Goal: Contribute content

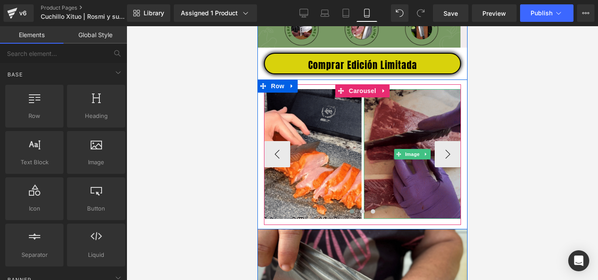
scroll to position [350, 0]
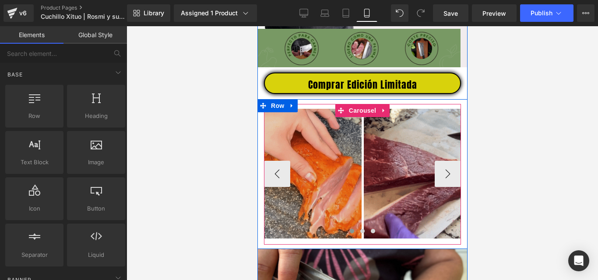
click at [329, 167] on img at bounding box center [312, 174] width 98 height 130
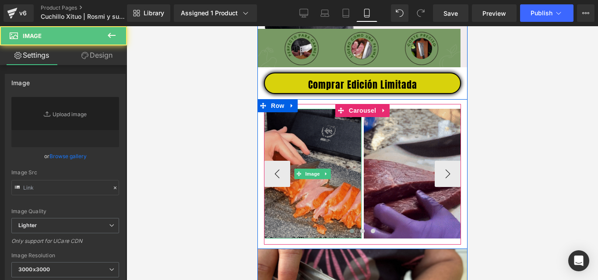
type input "[URL][DOMAIN_NAME]"
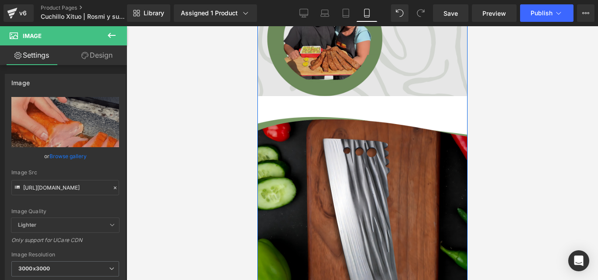
scroll to position [1663, 0]
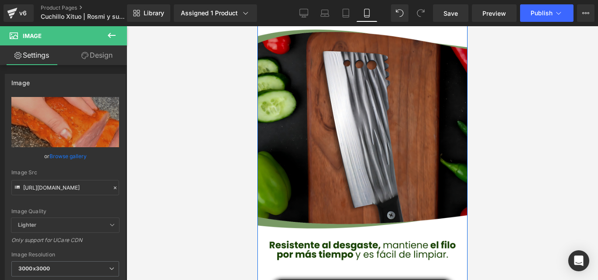
click at [344, 104] on img at bounding box center [362, 140] width 210 height 263
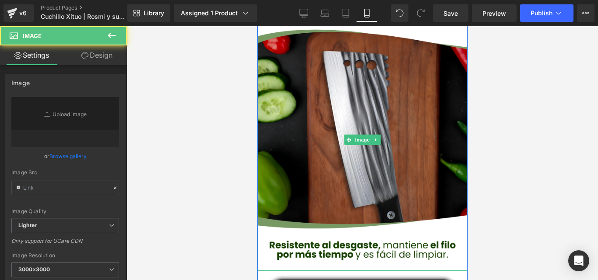
type input "[URL][DOMAIN_NAME]"
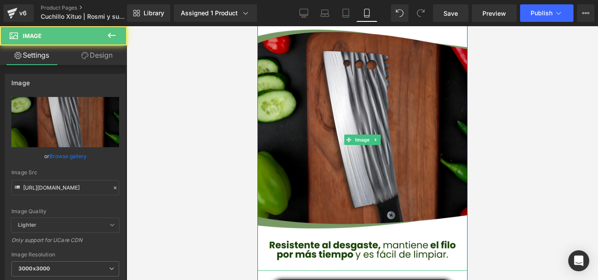
scroll to position [1925, 0]
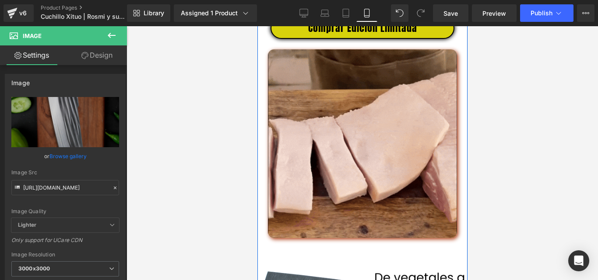
click at [344, 104] on img at bounding box center [361, 143] width 189 height 189
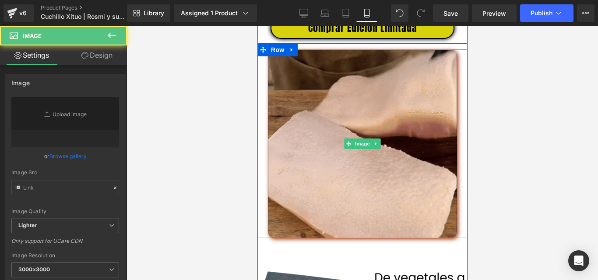
type input "[URL][DOMAIN_NAME]"
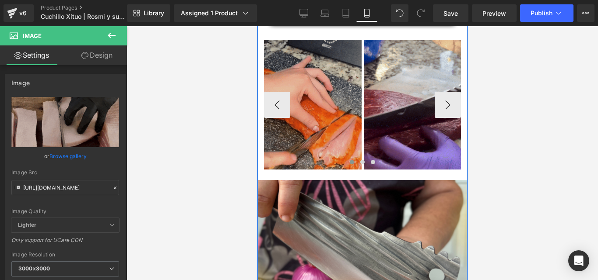
scroll to position [438, 0]
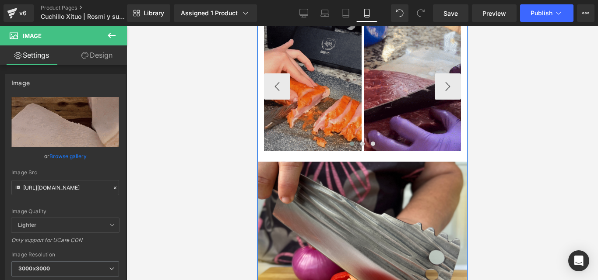
click at [336, 104] on img at bounding box center [312, 86] width 98 height 130
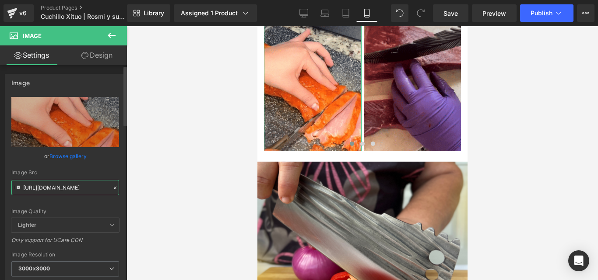
click at [77, 185] on input "[URL][DOMAIN_NAME]" at bounding box center [65, 187] width 108 height 15
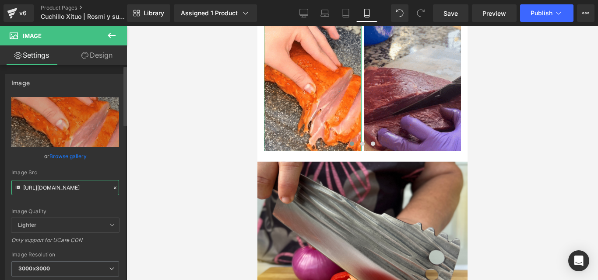
click at [76, 185] on input "[URL][DOMAIN_NAME]" at bounding box center [65, 187] width 108 height 15
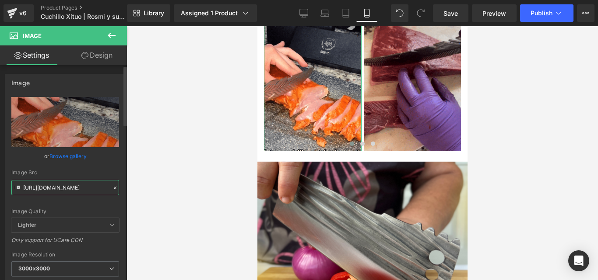
click at [76, 185] on input "[URL][DOMAIN_NAME]" at bounding box center [65, 187] width 108 height 15
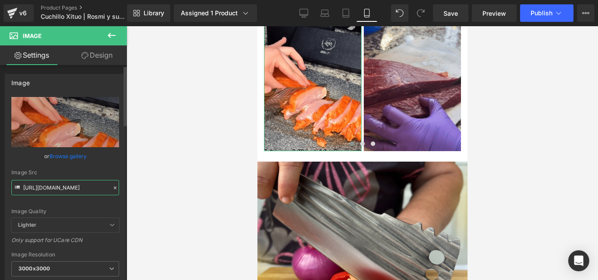
scroll to position [0, 442]
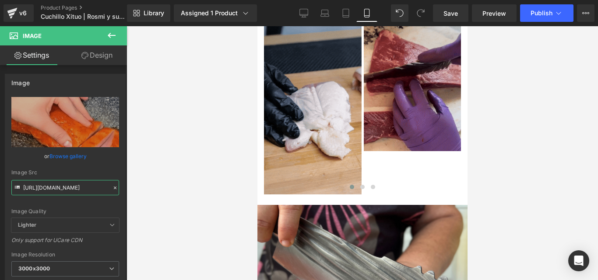
type input "[URL][DOMAIN_NAME]"
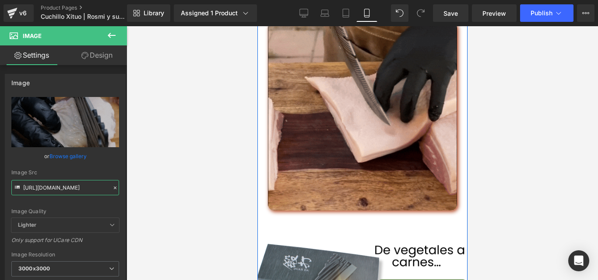
scroll to position [2013, 0]
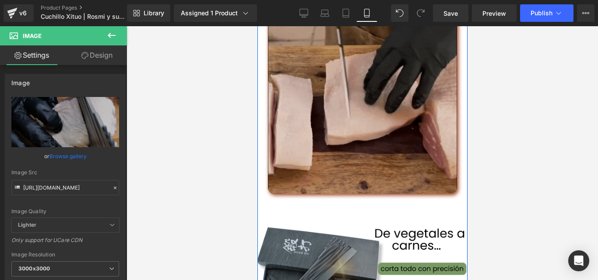
click at [363, 110] on div "Image" at bounding box center [362, 99] width 210 height 189
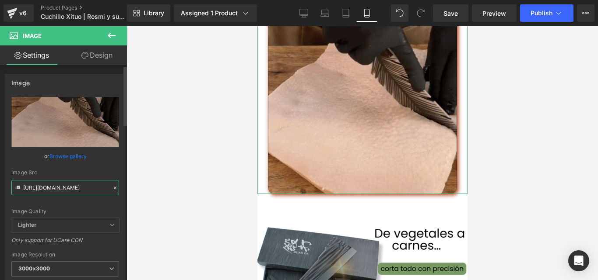
click at [81, 189] on input "[URL][DOMAIN_NAME]" at bounding box center [65, 187] width 108 height 15
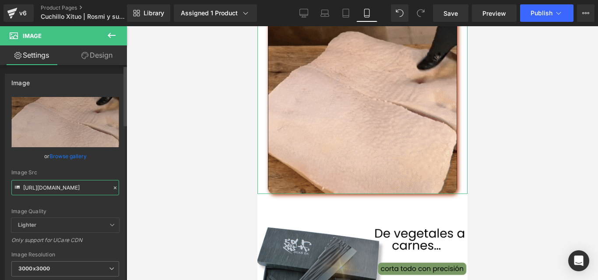
click at [81, 189] on input "[URL][DOMAIN_NAME]" at bounding box center [65, 187] width 108 height 15
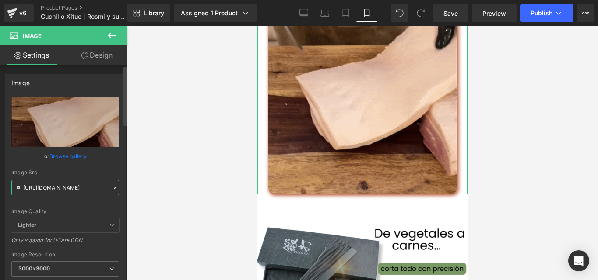
click at [81, 189] on input "[URL][DOMAIN_NAME]" at bounding box center [65, 187] width 108 height 15
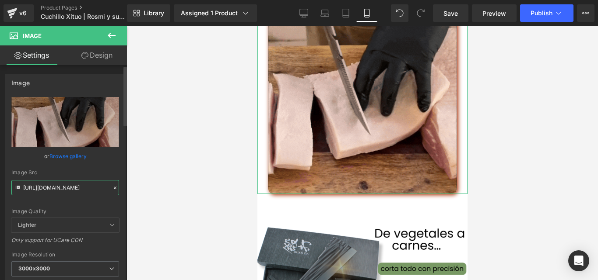
paste input "dnA3d2ZvbDJwZ3o3dGs1bjNlcWNpeTJ0dGs3dmVuMmUycnNseGM0dSZlcD12MV9pbnRlcm5hbF9naWZ…"
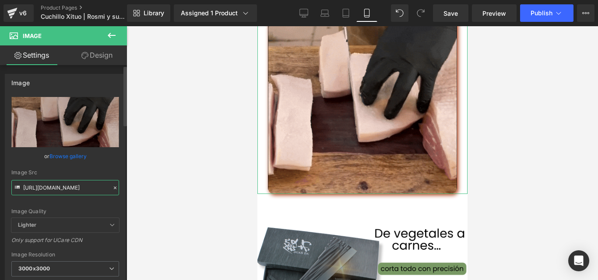
type input "[URL][DOMAIN_NAME]"
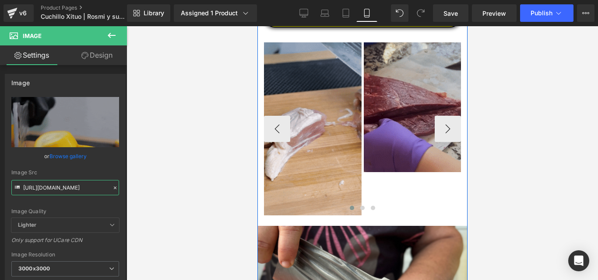
scroll to position [438, 0]
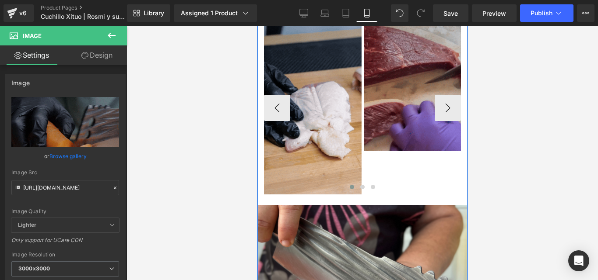
click at [404, 122] on img at bounding box center [412, 86] width 98 height 130
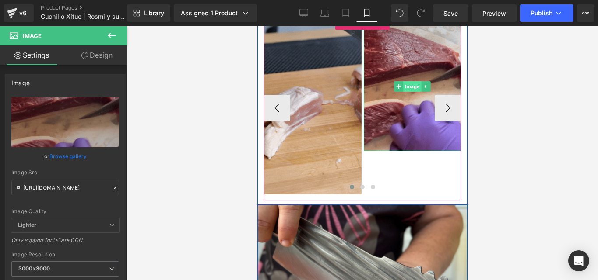
click at [407, 92] on span "Image" at bounding box center [412, 86] width 18 height 11
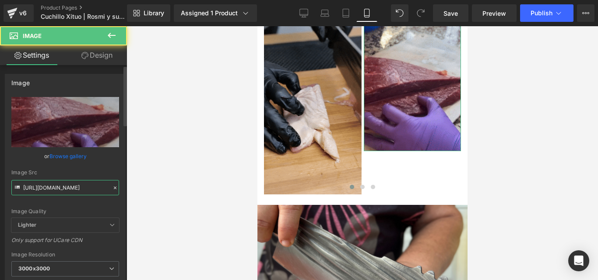
click at [78, 191] on input "[URL][DOMAIN_NAME]" at bounding box center [65, 187] width 108 height 15
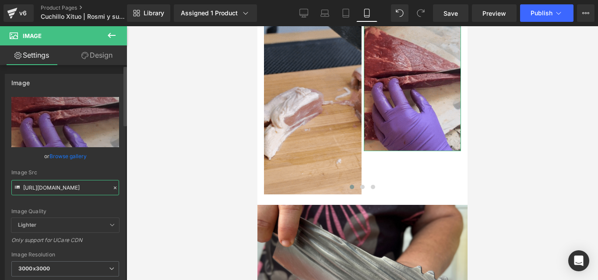
click at [78, 191] on input "[URL][DOMAIN_NAME]" at bounding box center [65, 187] width 108 height 15
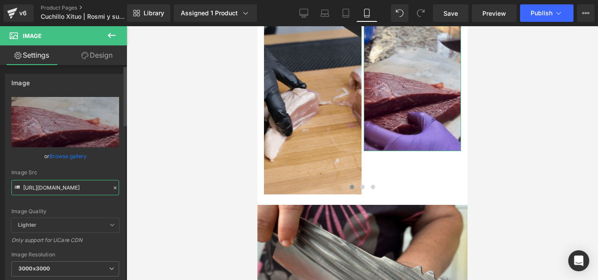
click at [78, 191] on input "[URL][DOMAIN_NAME]" at bounding box center [65, 187] width 108 height 15
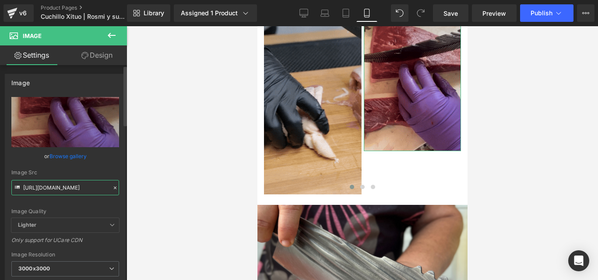
paste input "3l5enF6Y2N4N3BiaGg1dHZxeHMxY280NmQ4MXY0Nm9mbWpyeTNwZiZlcD12MV9pbnRlcm5hbF9naWZf…"
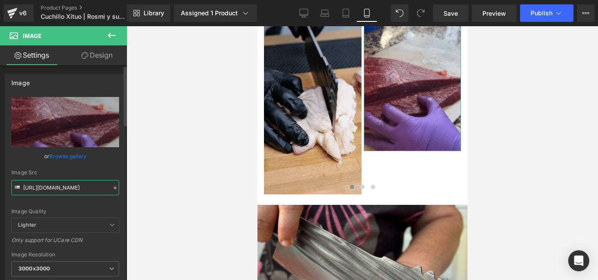
type input "[URL][DOMAIN_NAME]"
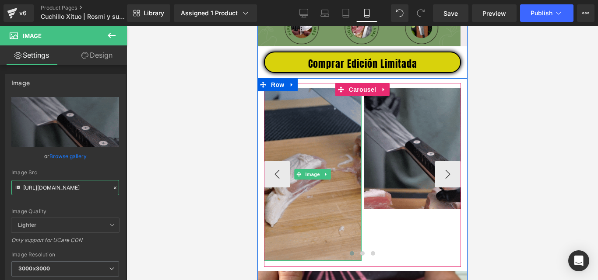
scroll to position [350, 0]
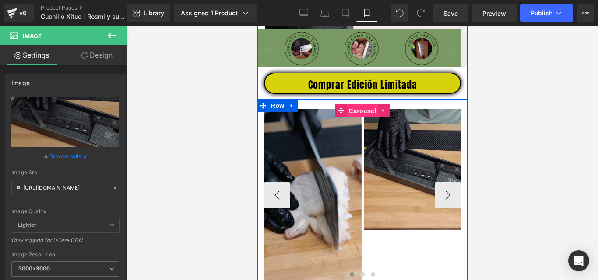
click at [362, 116] on span "Carousel" at bounding box center [362, 111] width 32 height 13
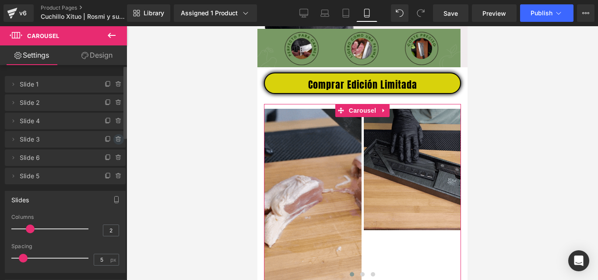
click at [116, 139] on icon at bounding box center [118, 139] width 7 height 7
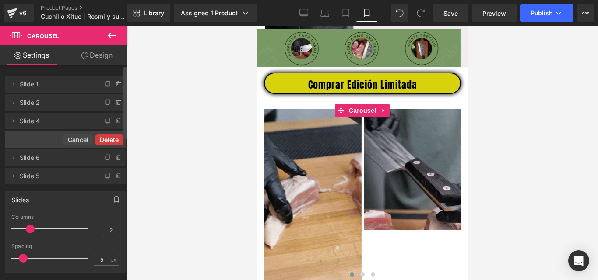
click at [115, 139] on button "Delete" at bounding box center [109, 139] width 28 height 11
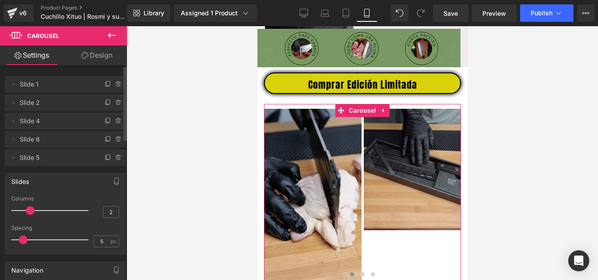
click at [115, 139] on icon at bounding box center [118, 139] width 7 height 7
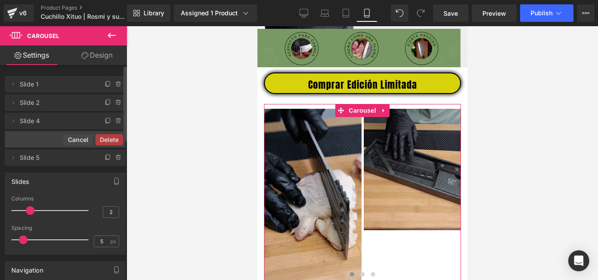
click at [115, 139] on button "Delete" at bounding box center [109, 139] width 28 height 11
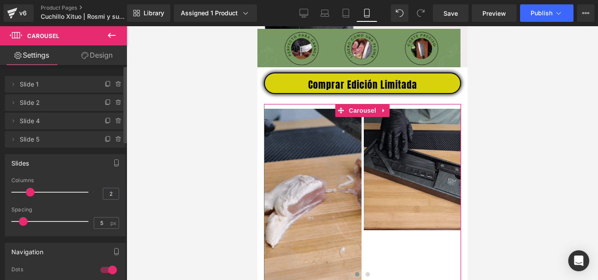
click at [115, 139] on icon at bounding box center [118, 139] width 7 height 7
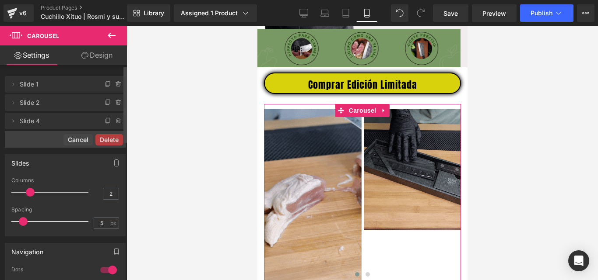
click at [115, 139] on button "Delete" at bounding box center [109, 139] width 28 height 11
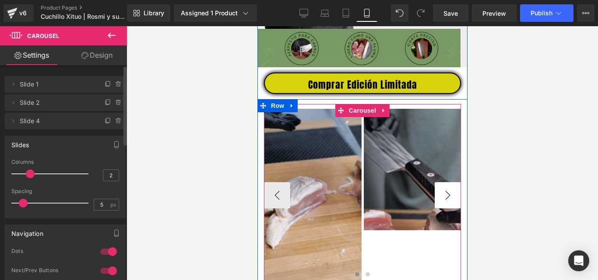
click at [441, 205] on button "›" at bounding box center [447, 195] width 26 height 26
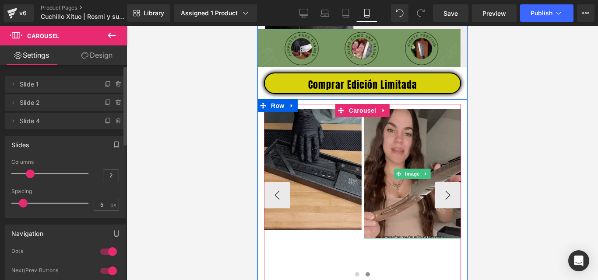
click at [412, 163] on img at bounding box center [412, 174] width 98 height 130
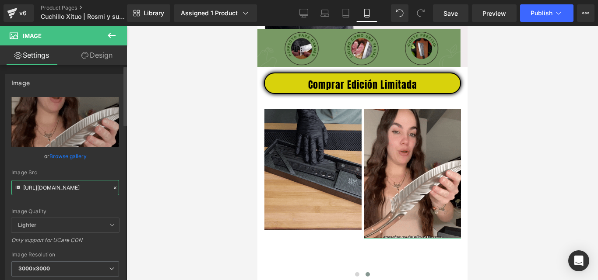
click at [91, 187] on input "[URL][DOMAIN_NAME]" at bounding box center [65, 187] width 108 height 15
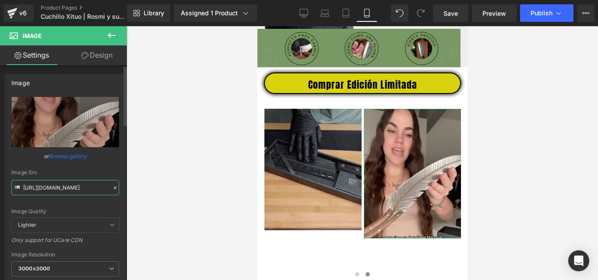
click at [91, 187] on input "[URL][DOMAIN_NAME]" at bounding box center [65, 187] width 108 height 15
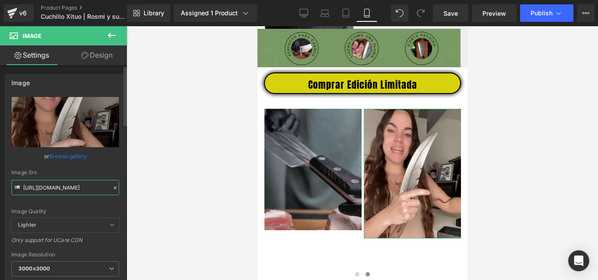
click at [91, 187] on input "[URL][DOMAIN_NAME]" at bounding box center [65, 187] width 108 height 15
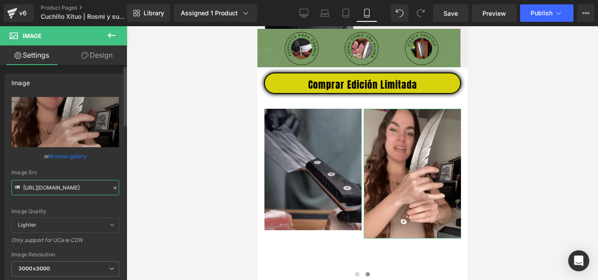
type input "[URL][DOMAIN_NAME]"
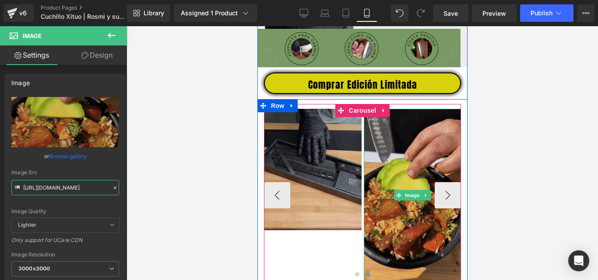
scroll to position [438, 0]
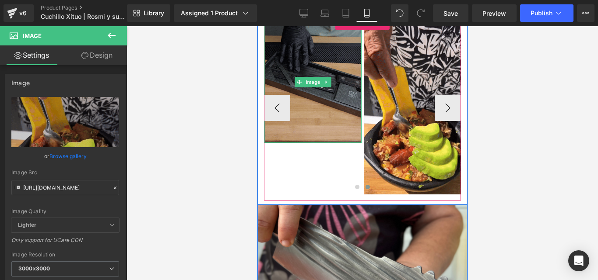
click at [306, 112] on img at bounding box center [313, 82] width 98 height 122
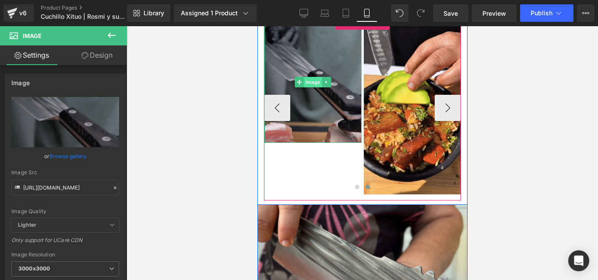
click at [308, 88] on span "Image" at bounding box center [312, 82] width 18 height 11
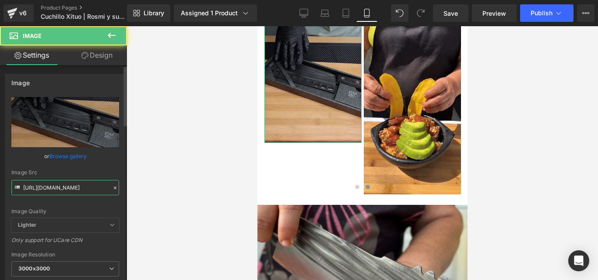
click at [58, 191] on input "[URL][DOMAIN_NAME]" at bounding box center [65, 187] width 108 height 15
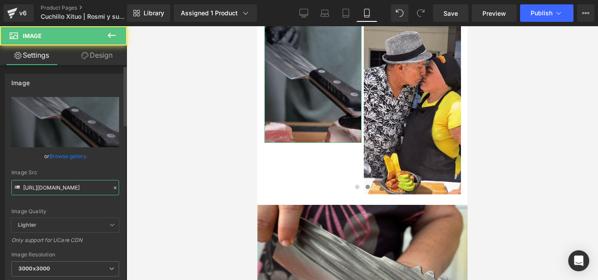
click at [58, 190] on input "[URL][DOMAIN_NAME]" at bounding box center [65, 187] width 108 height 15
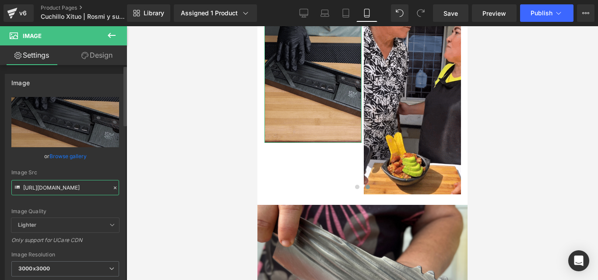
click at [58, 188] on input "[URL][DOMAIN_NAME]" at bounding box center [65, 187] width 108 height 15
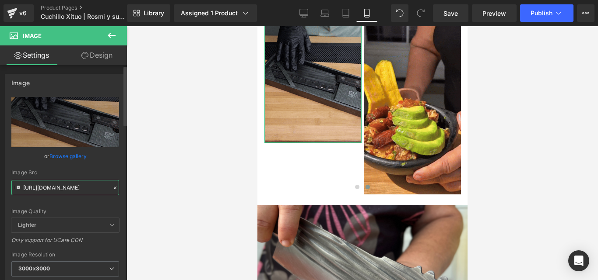
click at [58, 188] on input "[URL][DOMAIN_NAME]" at bounding box center [65, 187] width 108 height 15
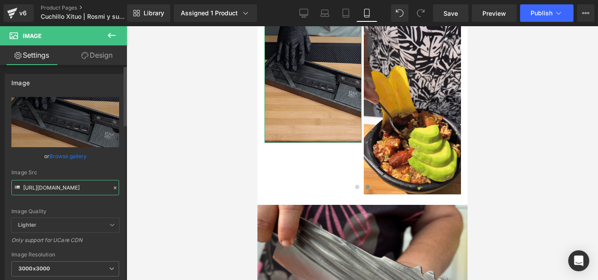
click at [58, 188] on input "[URL][DOMAIN_NAME]" at bounding box center [65, 187] width 108 height 15
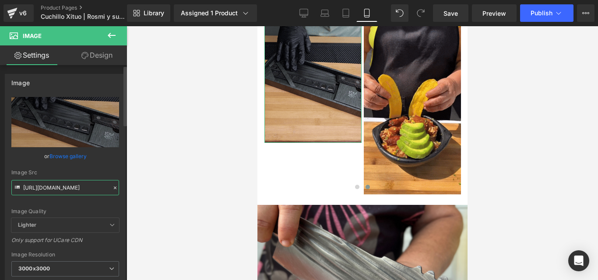
click at [58, 188] on input "[URL][DOMAIN_NAME]" at bounding box center [65, 187] width 108 height 15
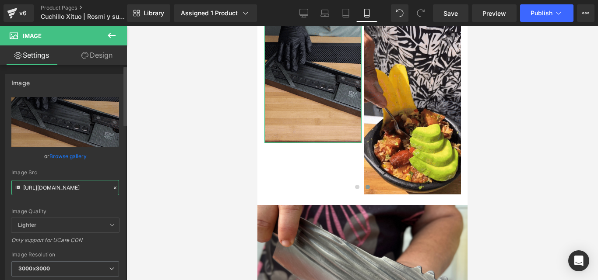
scroll to position [0, 446]
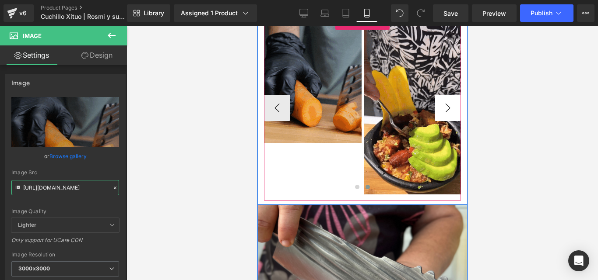
type input "[URL][DOMAIN_NAME]"
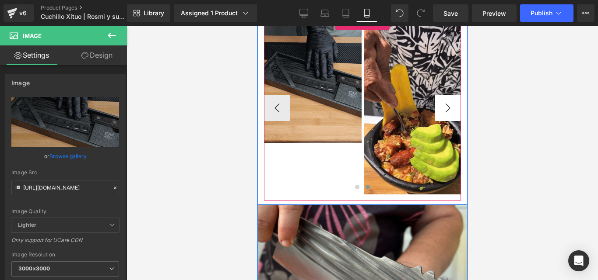
scroll to position [0, 0]
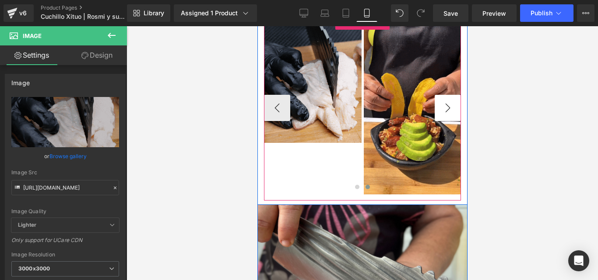
click at [438, 117] on button "›" at bounding box center [447, 108] width 26 height 26
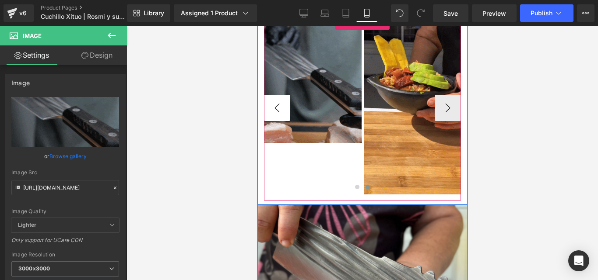
click at [278, 117] on button "‹" at bounding box center [276, 108] width 26 height 26
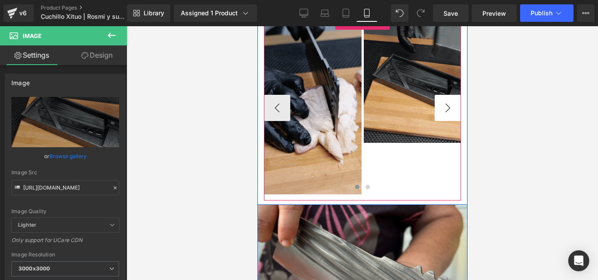
click at [444, 113] on button "›" at bounding box center [447, 108] width 26 height 26
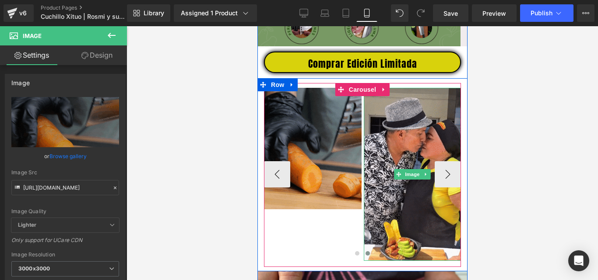
scroll to position [350, 0]
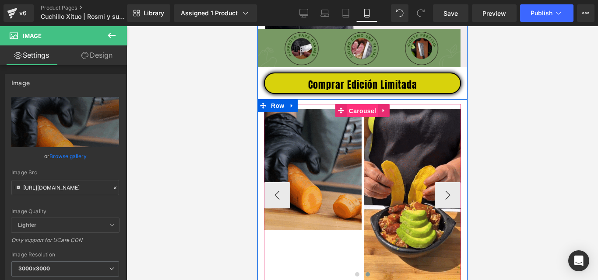
click at [364, 116] on span "Carousel" at bounding box center [362, 111] width 32 height 13
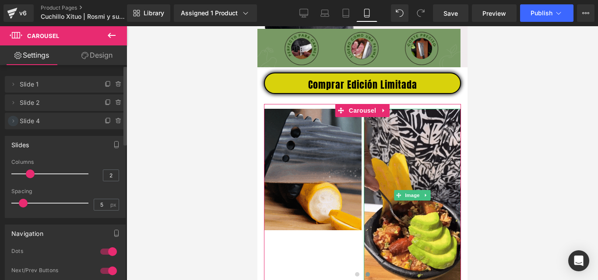
drag, startPoint x: 12, startPoint y: 102, endPoint x: 36, endPoint y: 122, distance: 31.0
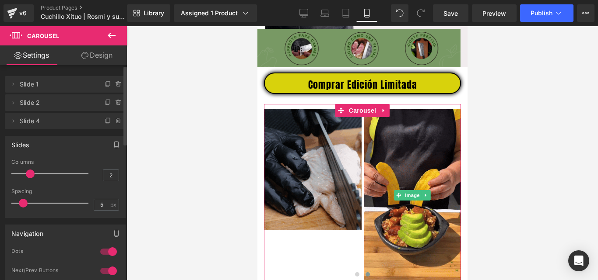
click at [16, 74] on ul "Delete Cancel Slide 1 Slide 1 Name Slide 1 Delete Cancel Slide 2 Slide 2 Name S…" at bounding box center [65, 74] width 121 height 0
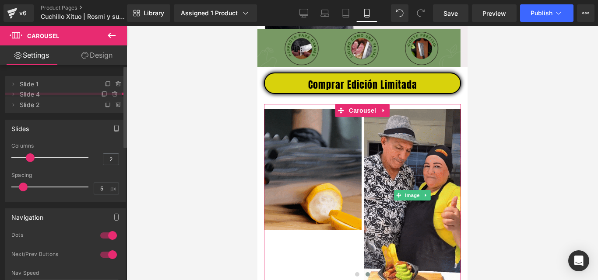
drag, startPoint x: 45, startPoint y: 122, endPoint x: 46, endPoint y: 95, distance: 26.7
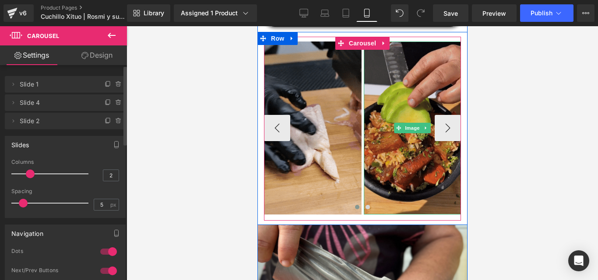
scroll to position [438, 0]
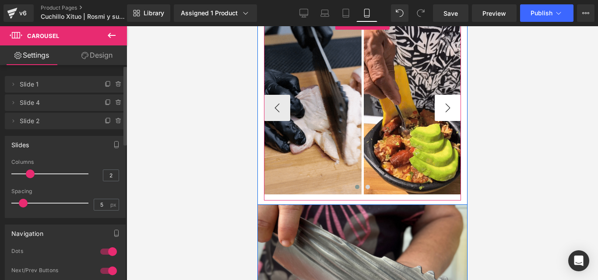
click at [444, 112] on button "›" at bounding box center [447, 108] width 26 height 26
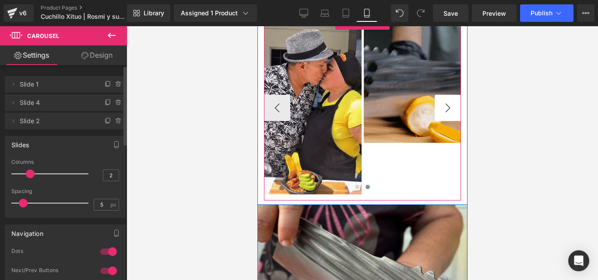
click at [444, 112] on button "›" at bounding box center [447, 108] width 26 height 26
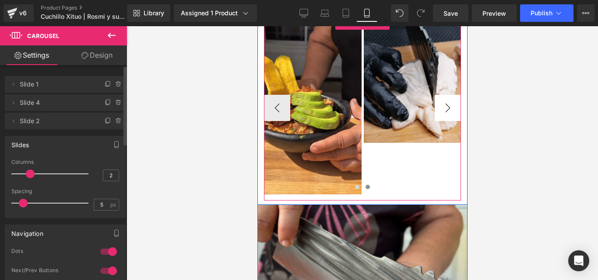
click at [445, 116] on button "›" at bounding box center [447, 108] width 26 height 26
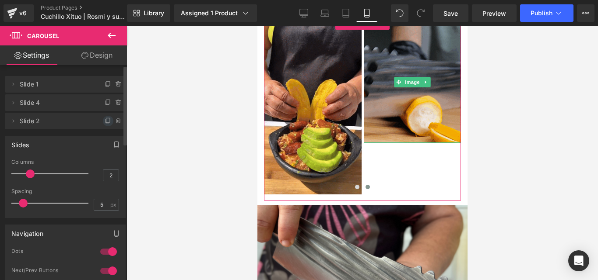
click at [105, 122] on icon at bounding box center [108, 121] width 7 height 7
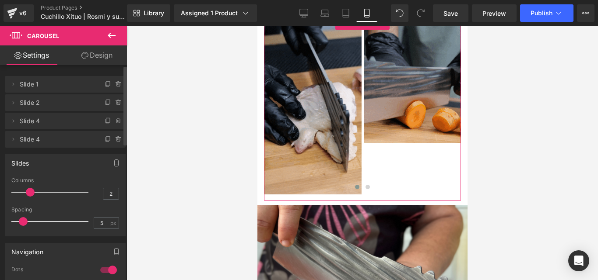
click at [74, 137] on span "Slide 4" at bounding box center [57, 139] width 74 height 17
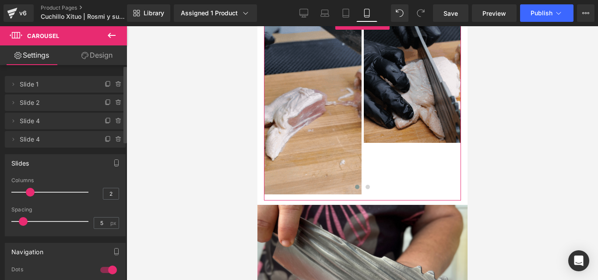
click at [18, 143] on li "Delete Cancel Slide 4 Slide 4" at bounding box center [65, 139] width 121 height 17
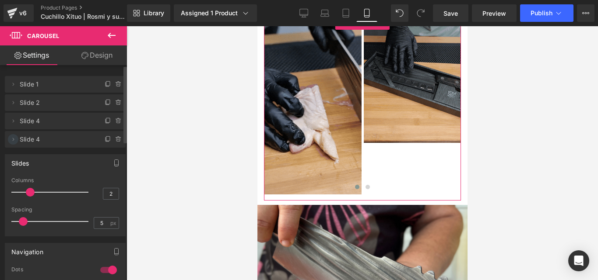
click at [12, 138] on icon at bounding box center [13, 139] width 7 height 7
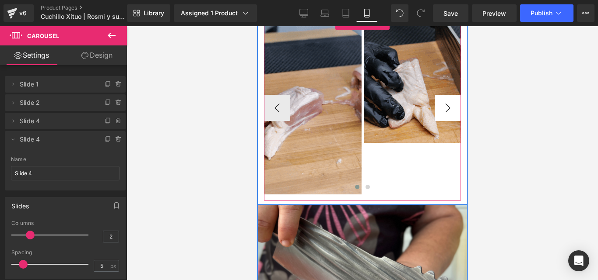
click at [445, 113] on button "›" at bounding box center [447, 108] width 26 height 26
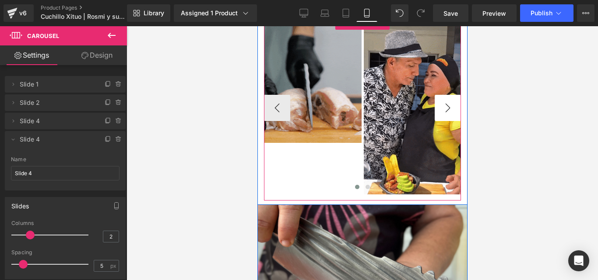
click at [445, 113] on button "›" at bounding box center [447, 108] width 26 height 26
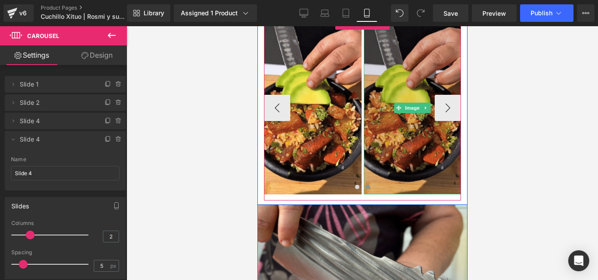
click at [393, 111] on span at bounding box center [397, 108] width 9 height 11
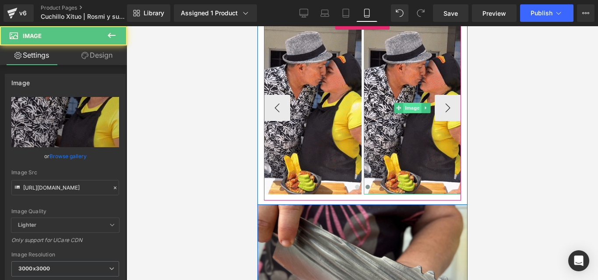
click at [406, 113] on span "Image" at bounding box center [412, 108] width 18 height 11
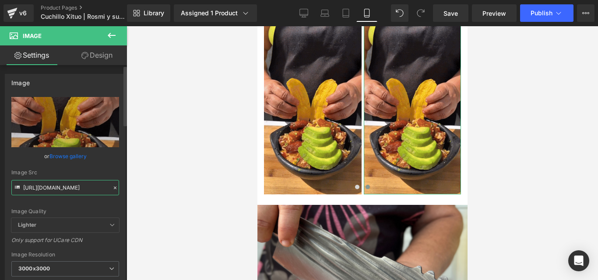
click at [57, 186] on input "[URL][DOMAIN_NAME]" at bounding box center [65, 187] width 108 height 15
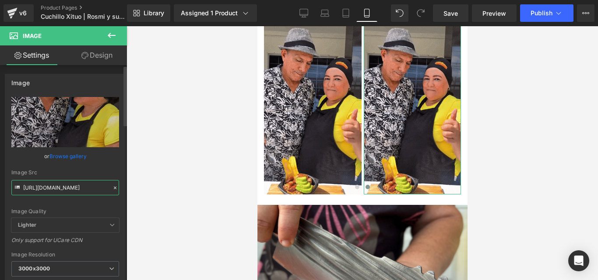
click at [57, 186] on input "[URL][DOMAIN_NAME]" at bounding box center [65, 187] width 108 height 15
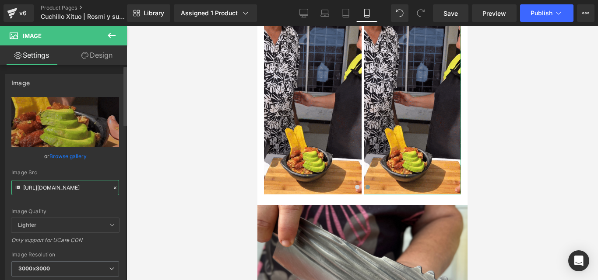
click at [57, 186] on input "[URL][DOMAIN_NAME]" at bounding box center [65, 187] width 108 height 15
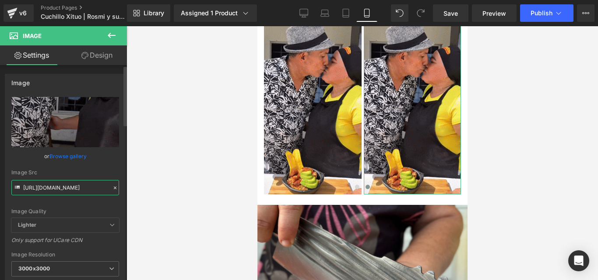
scroll to position [0, 440]
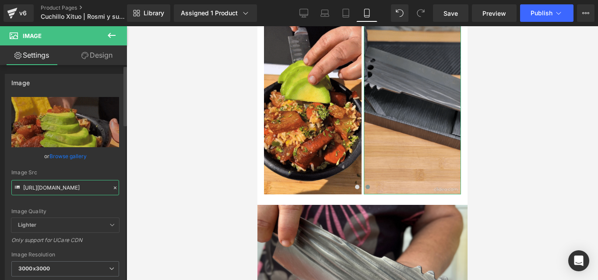
type input "[URL][DOMAIN_NAME]"
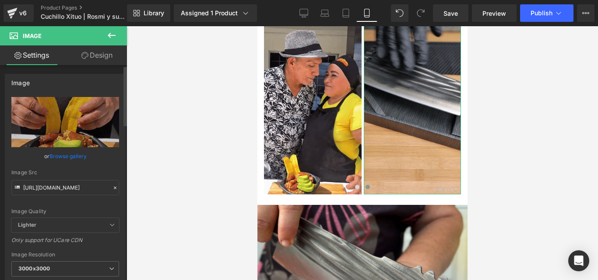
click at [99, 175] on div "Image Src" at bounding box center [65, 173] width 108 height 6
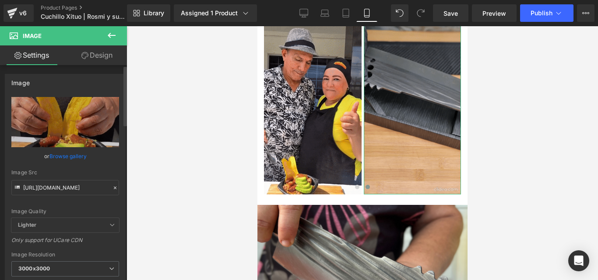
scroll to position [0, 0]
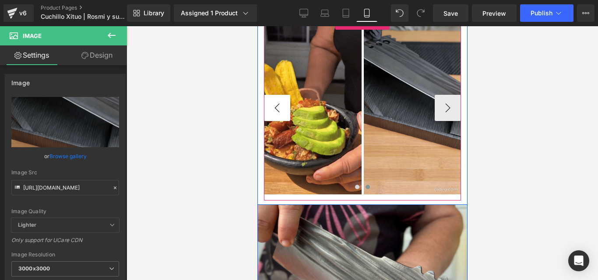
click at [267, 114] on button "‹" at bounding box center [276, 108] width 26 height 26
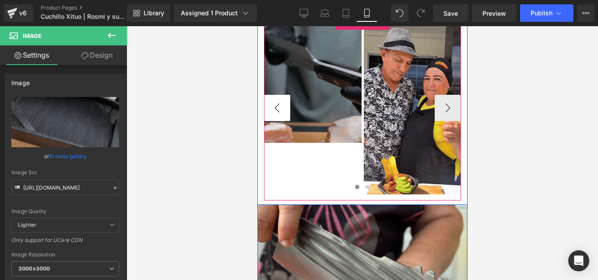
click at [267, 114] on button "‹" at bounding box center [276, 108] width 26 height 26
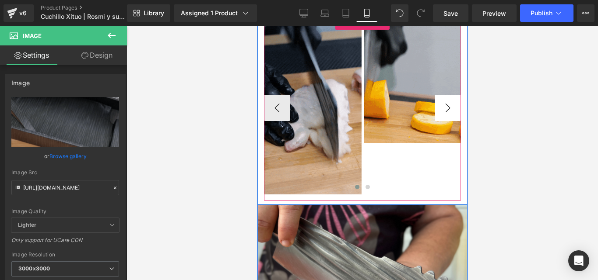
click at [446, 113] on button "›" at bounding box center [447, 108] width 26 height 26
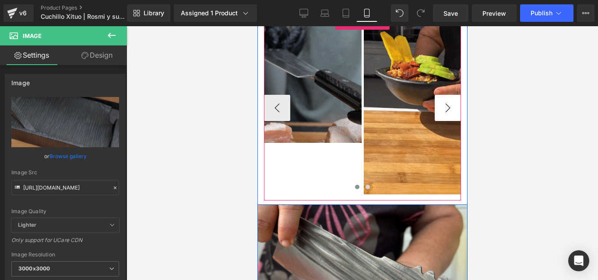
click at [446, 113] on button "›" at bounding box center [447, 108] width 26 height 26
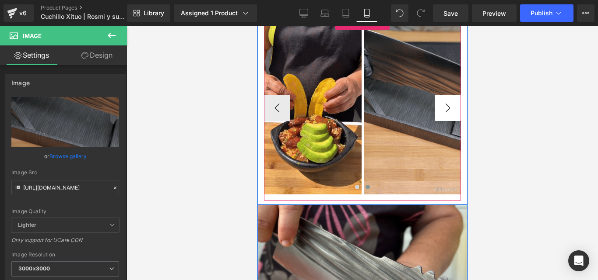
click at [446, 113] on button "›" at bounding box center [447, 108] width 26 height 26
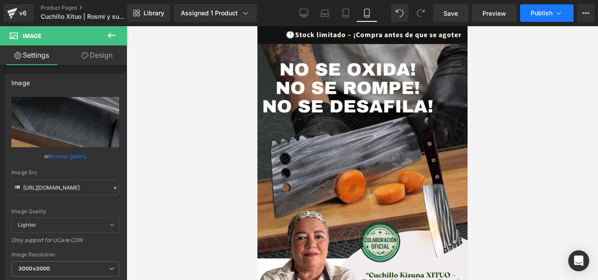
click at [546, 15] on span "Publish" at bounding box center [541, 13] width 22 height 7
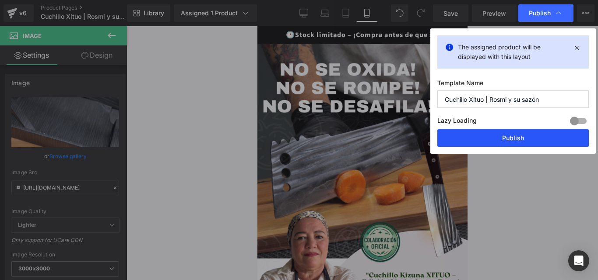
click at [507, 134] on button "Publish" at bounding box center [512, 139] width 151 height 18
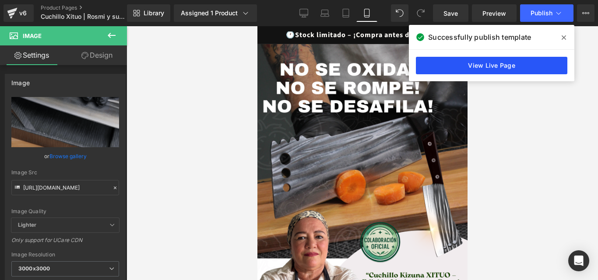
click at [453, 66] on link "View Live Page" at bounding box center [491, 66] width 151 height 18
